Goal: Information Seeking & Learning: Find contact information

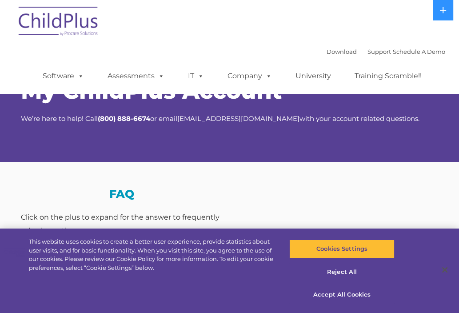
select select "MEDIUM"
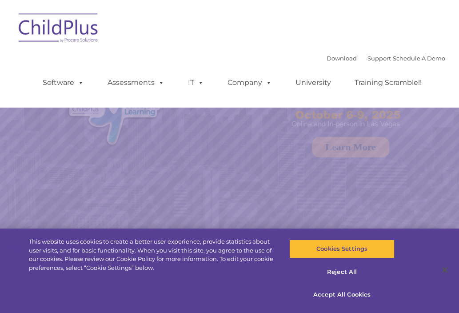
select select "MEDIUM"
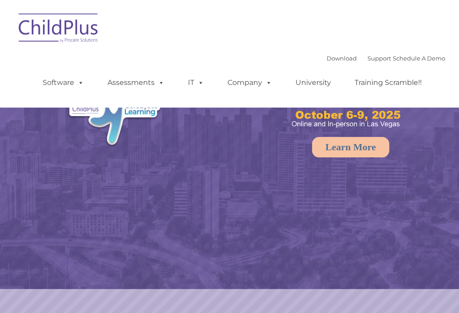
select select "MEDIUM"
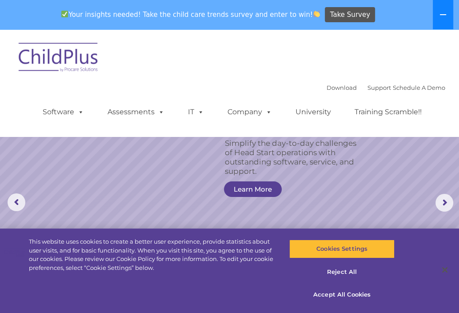
click at [441, 18] on button at bounding box center [443, 14] width 20 height 29
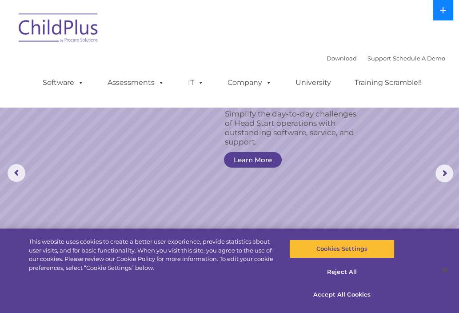
click at [441, 18] on button at bounding box center [443, 10] width 20 height 20
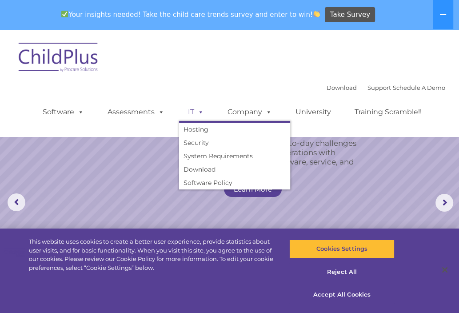
click at [187, 110] on link "IT" at bounding box center [196, 112] width 34 height 18
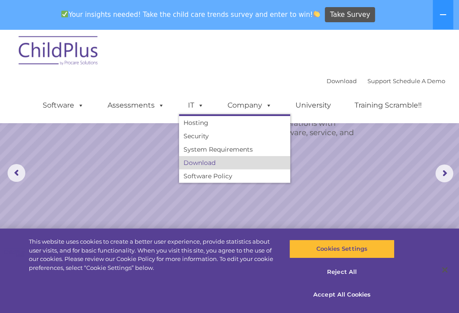
click at [213, 158] on link "Download" at bounding box center [234, 162] width 111 height 13
click at [197, 109] on span at bounding box center [199, 105] width 10 height 8
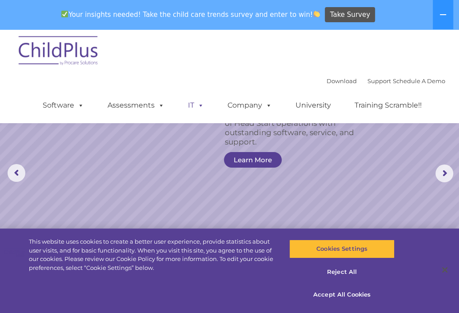
click at [193, 103] on link "IT" at bounding box center [196, 105] width 34 height 18
click at [197, 104] on span at bounding box center [199, 105] width 10 height 8
click at [259, 71] on div "Download Support | Schedule A Demo  MENU MENU Software ChildPlus: The original…" at bounding box center [229, 76] width 431 height 94
click at [369, 78] on link "Support" at bounding box center [380, 80] width 24 height 7
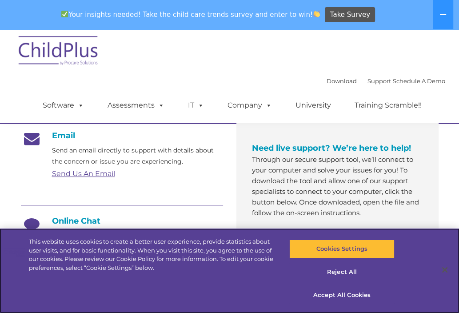
scroll to position [147, 0]
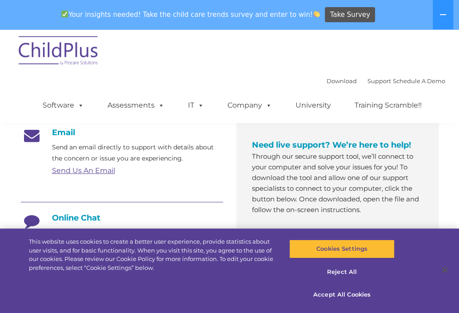
drag, startPoint x: 345, startPoint y: 294, endPoint x: 241, endPoint y: 185, distance: 150.3
click at [241, 185] on div "Need live support? We’re here to help! Through our secure support tool, we’ll c…" at bounding box center [338, 187] width 202 height 150
click at [345, 294] on button "Accept All Cookies" at bounding box center [342, 294] width 106 height 19
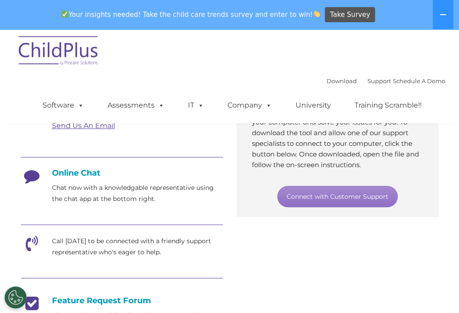
scroll to position [189, 0]
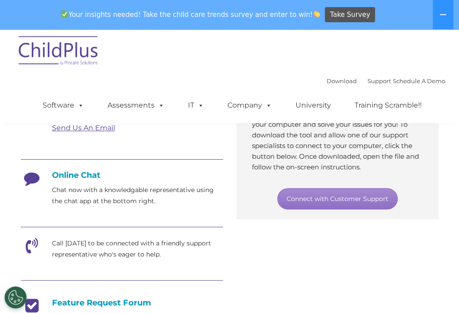
click at [86, 172] on h4 "Online Chat" at bounding box center [122, 175] width 202 height 10
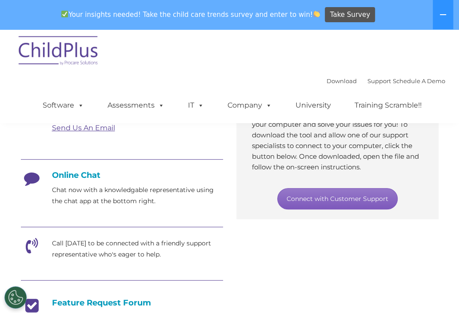
click at [332, 199] on link "Connect with Customer Support" at bounding box center [337, 198] width 120 height 21
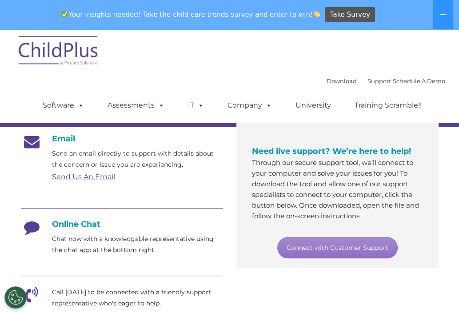
scroll to position [139, 0]
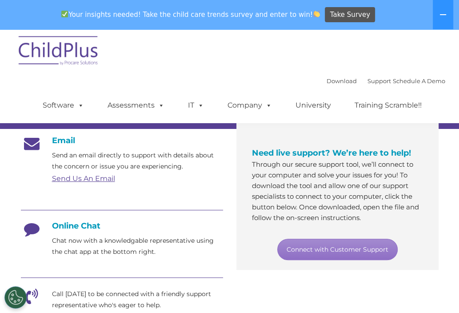
click at [350, 67] on div "Download Support | Schedule A Demo  MENU MENU Software ChildPlus: The original…" at bounding box center [229, 76] width 431 height 94
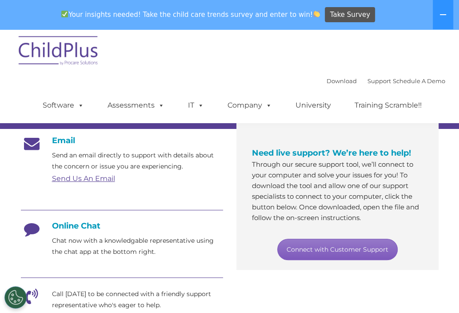
click at [340, 249] on link "Connect with Customer Support" at bounding box center [337, 249] width 120 height 21
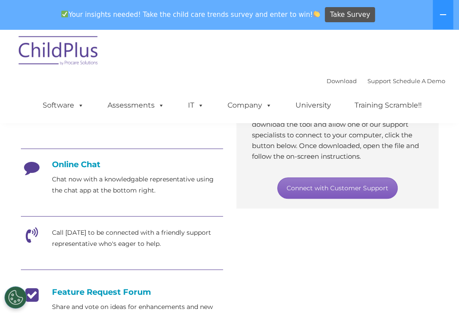
scroll to position [204, 0]
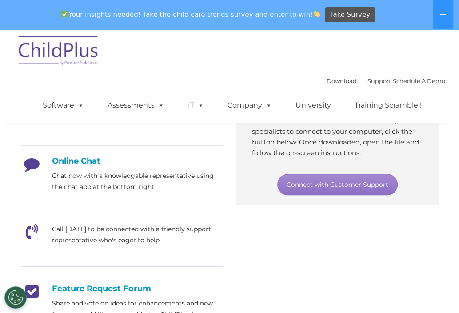
click at [80, 161] on h4 "Online Chat" at bounding box center [122, 161] width 202 height 10
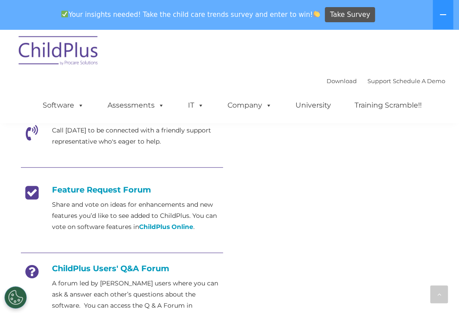
scroll to position [301, 0]
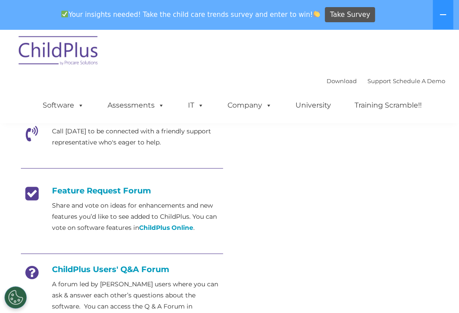
click at [106, 186] on h4 "Feature Request Forum" at bounding box center [122, 191] width 202 height 10
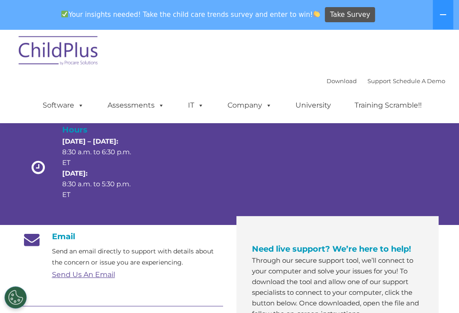
scroll to position [39, 0]
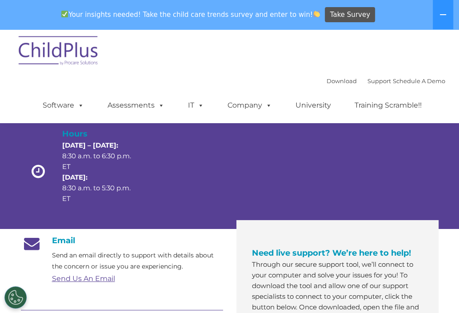
click at [96, 275] on link "Send Us An Email" at bounding box center [83, 278] width 63 height 8
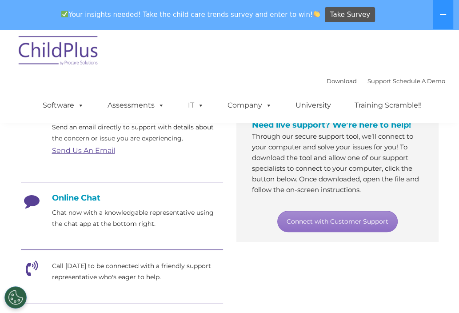
scroll to position [183, 0]
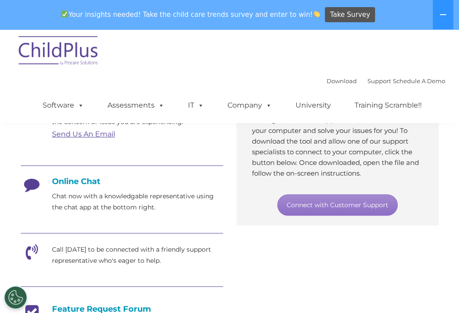
click at [361, 45] on div "Download Support | Schedule A Demo  MENU MENU Software ChildPlus: The original…" at bounding box center [229, 76] width 431 height 94
